Goal: Task Accomplishment & Management: Use online tool/utility

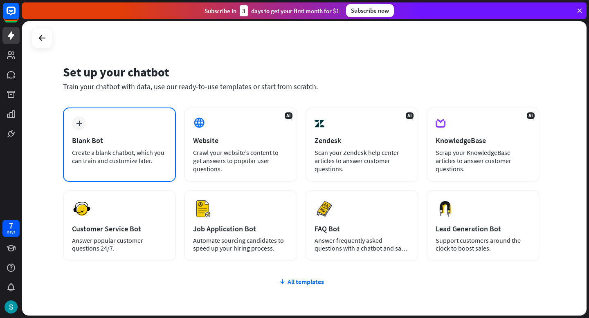
click at [101, 135] on div "plus Blank Bot Create a blank chatbot, which you can train and customize later." at bounding box center [119, 145] width 113 height 74
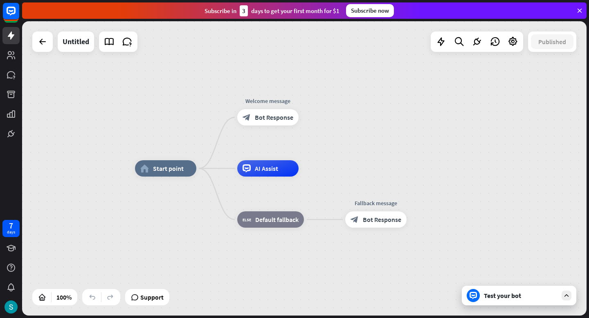
click at [566, 294] on icon at bounding box center [566, 295] width 7 height 7
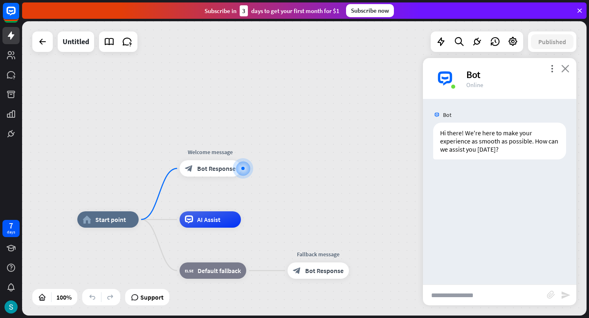
click at [565, 67] on icon "close" at bounding box center [565, 69] width 8 height 8
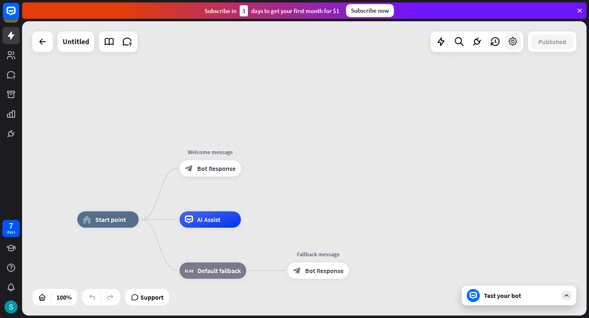
click at [515, 44] on icon at bounding box center [513, 41] width 11 height 11
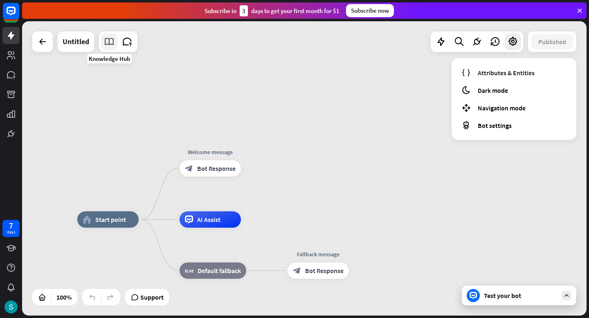
click at [105, 42] on icon at bounding box center [109, 41] width 11 height 11
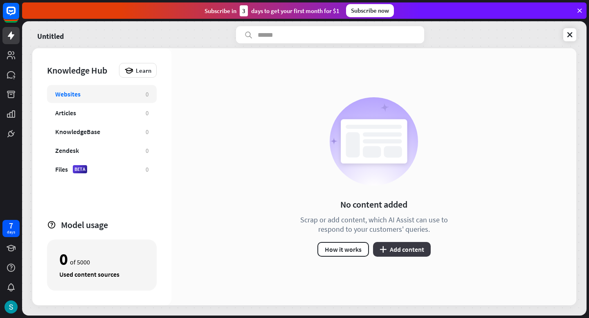
click at [404, 247] on button "plus Add content" at bounding box center [402, 249] width 58 height 15
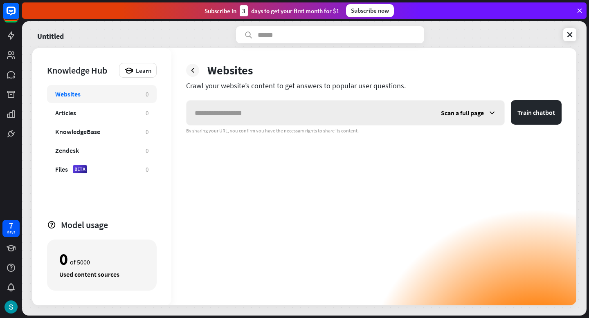
click at [455, 117] on div "Scan a full page" at bounding box center [469, 113] width 72 height 25
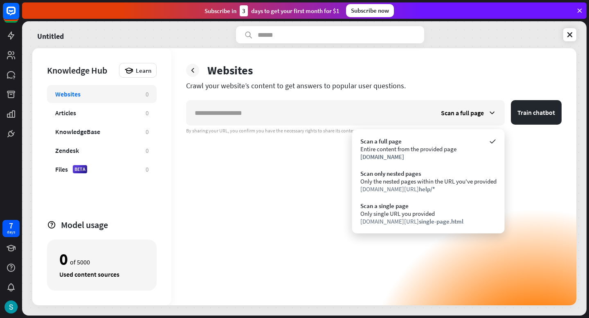
click at [237, 200] on div "Scan a full page Train chatbot By sharing your URL, you confirm you have the ne…" at bounding box center [373, 202] width 375 height 205
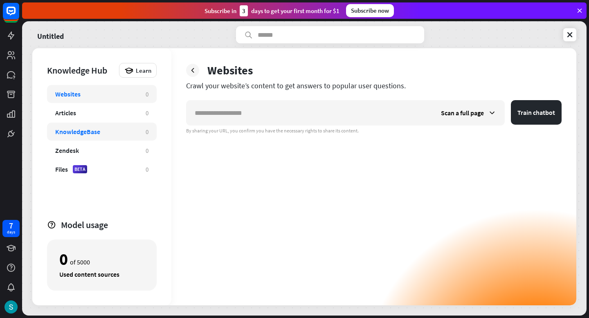
click at [92, 130] on div "KnowledgeBase" at bounding box center [77, 132] width 45 height 8
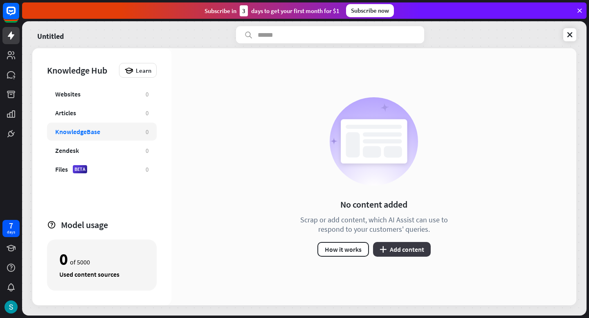
click at [397, 250] on button "plus Add content" at bounding box center [402, 249] width 58 height 15
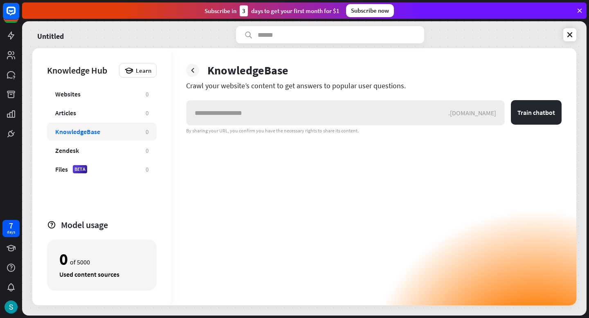
click at [448, 117] on input "text" at bounding box center [317, 113] width 262 height 25
click at [78, 146] on div "Zendesk" at bounding box center [67, 150] width 24 height 8
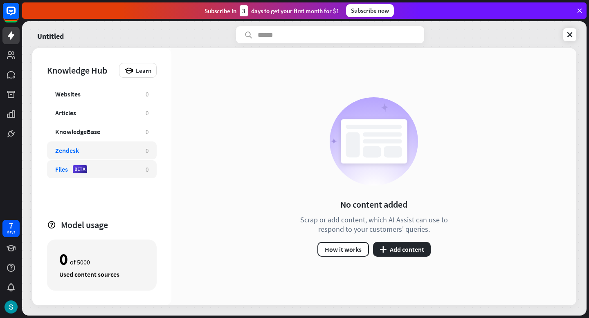
click at [60, 168] on div "Files" at bounding box center [61, 169] width 13 height 8
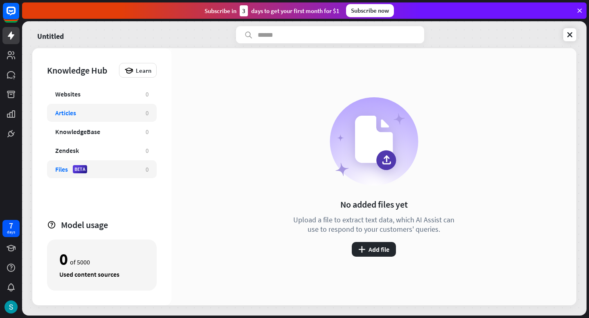
click at [69, 112] on div "Articles" at bounding box center [65, 113] width 21 height 8
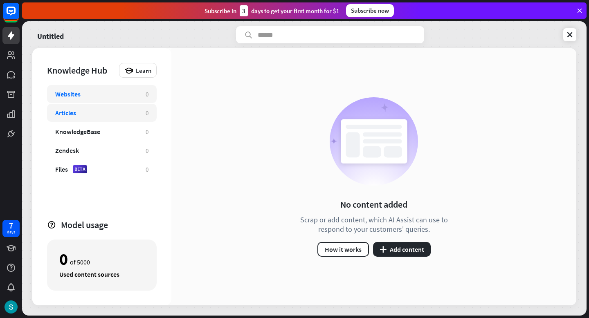
click at [74, 90] on div "Websites" at bounding box center [67, 94] width 25 height 8
click at [73, 92] on div "Websites" at bounding box center [67, 94] width 25 height 8
click at [13, 58] on icon at bounding box center [11, 55] width 10 height 10
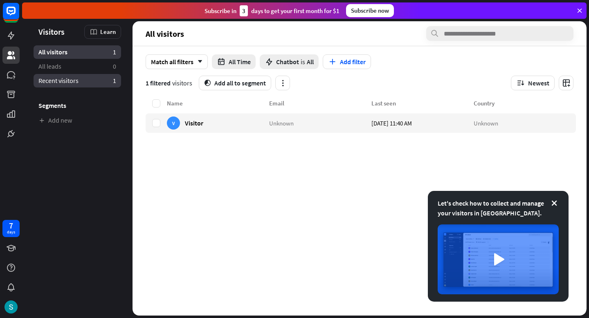
click at [59, 82] on span "Recent visitors" at bounding box center [58, 80] width 40 height 9
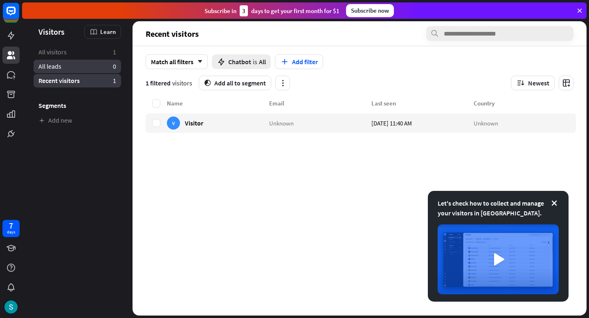
click at [62, 70] on link "All leads 0" at bounding box center [78, 66] width 88 height 13
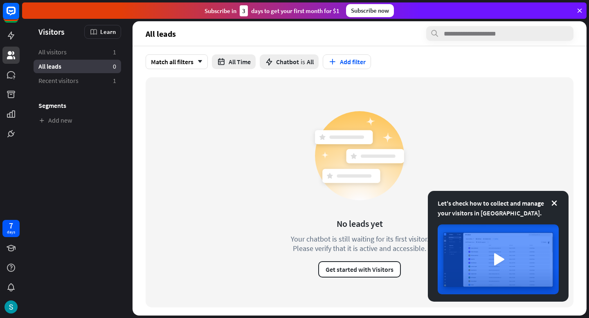
click at [60, 89] on li "Segments" at bounding box center [78, 100] width 88 height 25
click at [60, 82] on span "Recent visitors" at bounding box center [58, 80] width 40 height 9
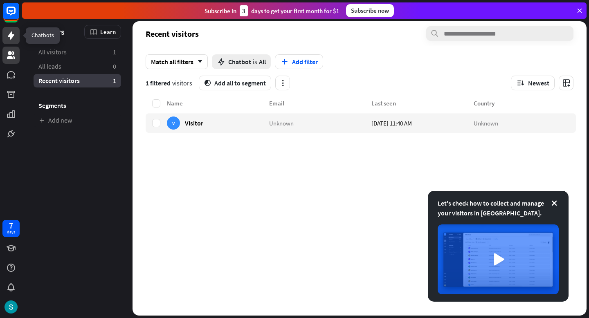
click at [11, 37] on icon at bounding box center [11, 35] width 7 height 8
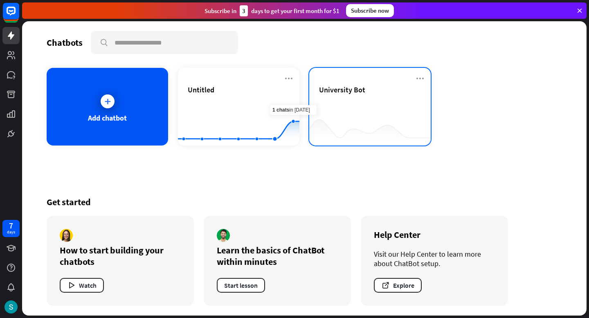
click at [355, 112] on div "University Bot" at bounding box center [370, 99] width 102 height 29
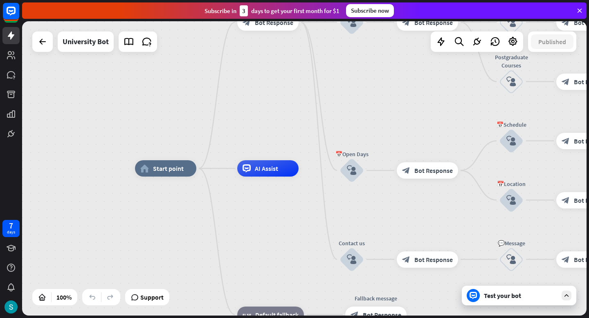
click at [567, 294] on icon at bounding box center [566, 295] width 7 height 7
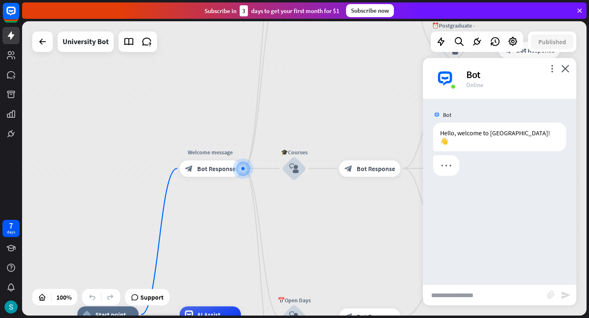
click at [434, 299] on input "text" at bounding box center [485, 295] width 124 height 20
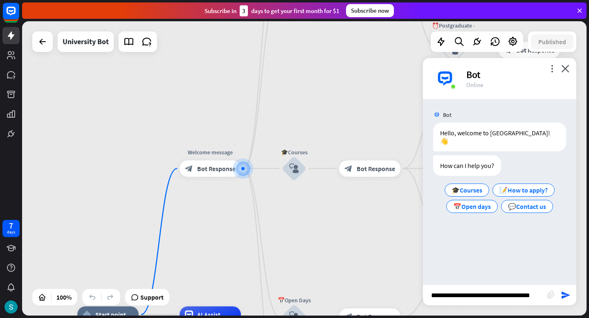
type input "**********"
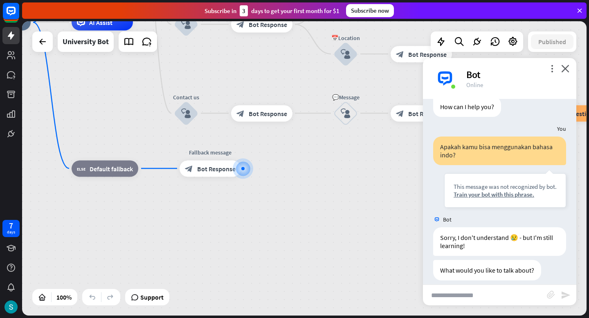
scroll to position [98, 0]
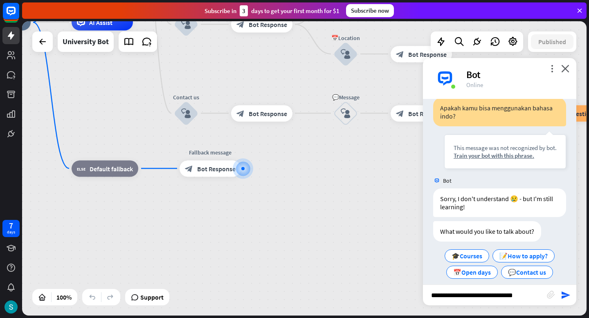
type input "**********"
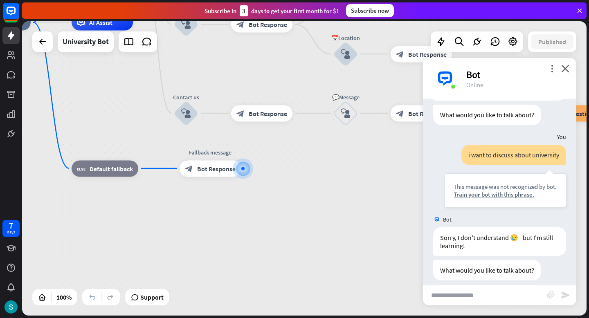
scroll to position [253, 0]
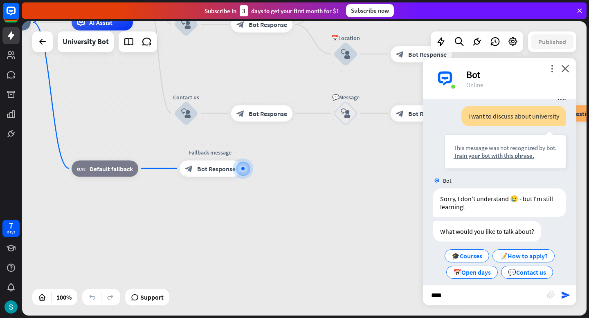
type input "*****"
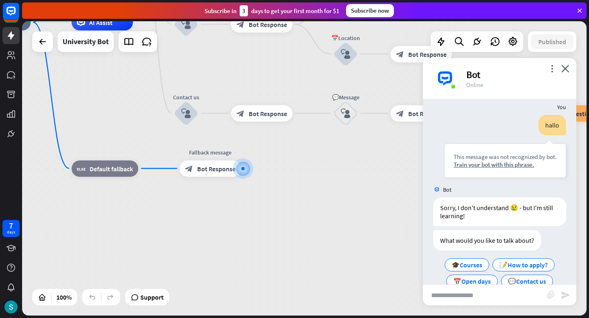
scroll to position [409, 0]
